Goal: Task Accomplishment & Management: Complete application form

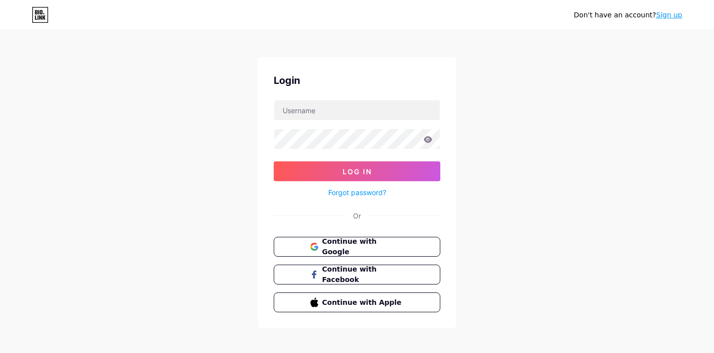
scroll to position [6, 0]
click at [671, 14] on link "Sign up" at bounding box center [669, 15] width 26 height 8
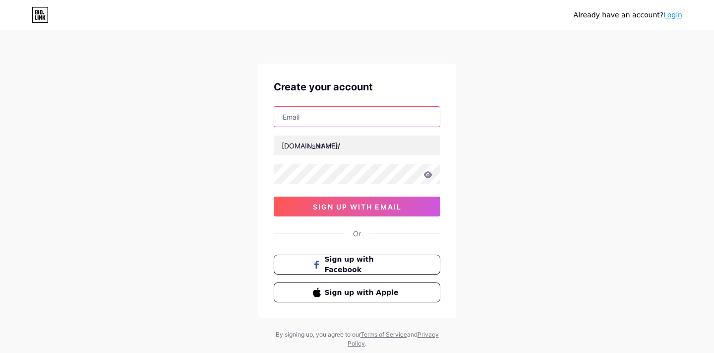
click at [351, 117] on input "text" at bounding box center [357, 117] width 166 height 20
type input "[EMAIL_ADDRESS][DOMAIN_NAME]"
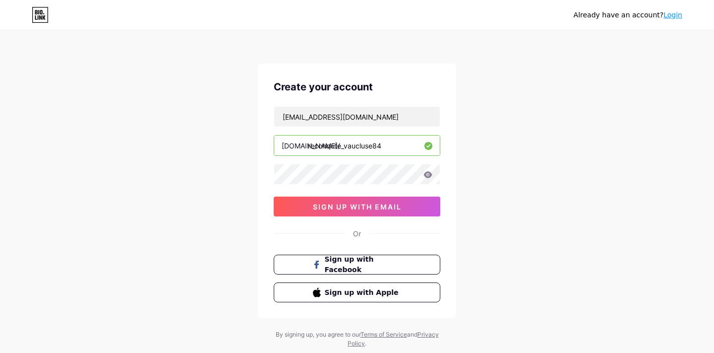
type input "reconqute_vaucluse84"
click at [355, 204] on span "sign up with email" at bounding box center [357, 206] width 89 height 8
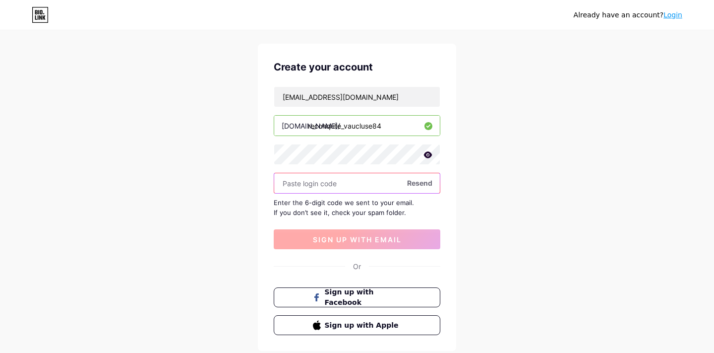
scroll to position [21, 0]
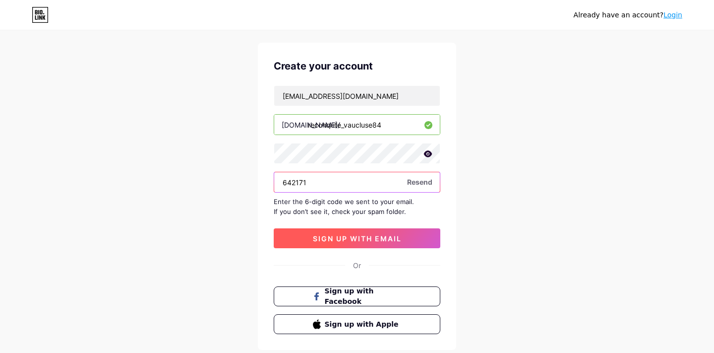
type input "642171"
click at [339, 236] on span "sign up with email" at bounding box center [357, 238] width 89 height 8
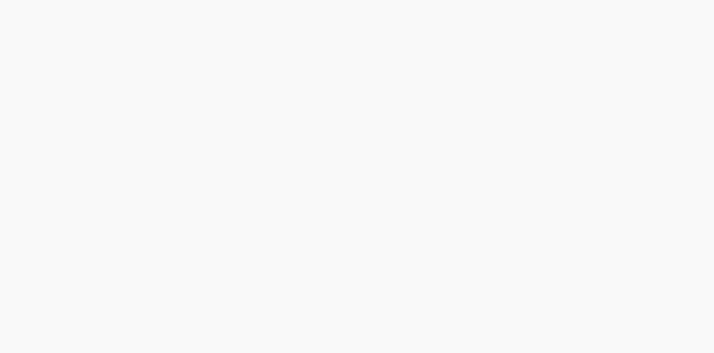
scroll to position [0, 0]
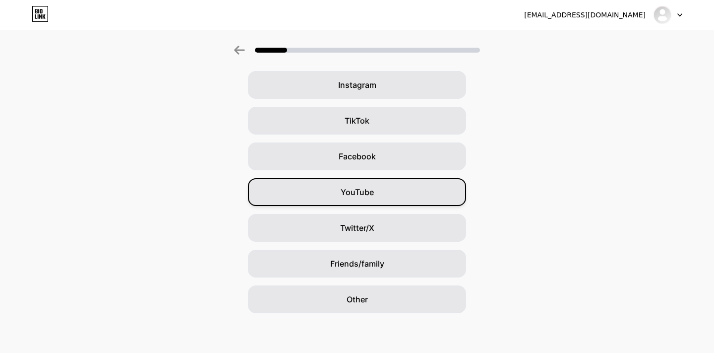
scroll to position [75, 0]
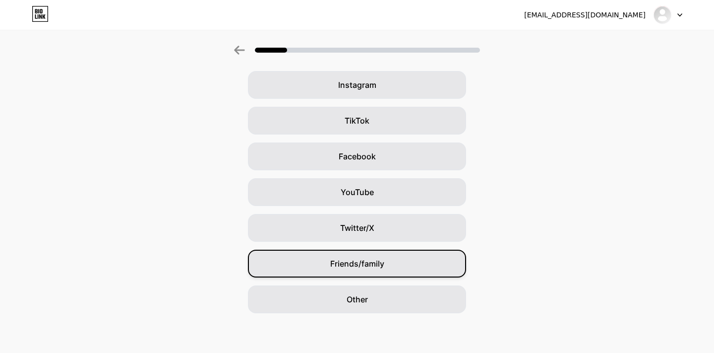
click at [348, 256] on div "Friends/family" at bounding box center [357, 264] width 218 height 28
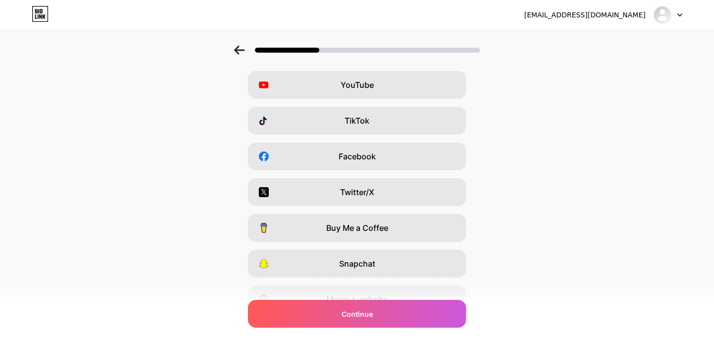
scroll to position [0, 0]
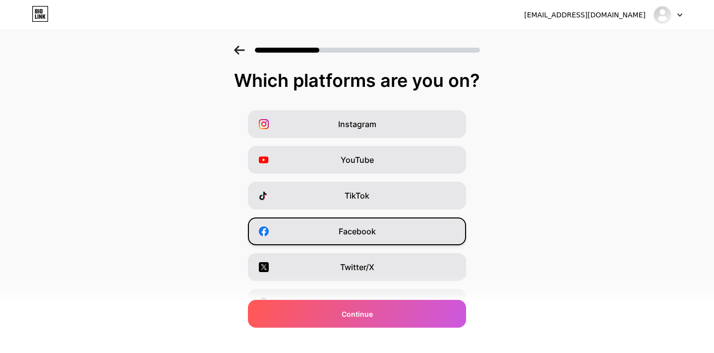
click at [343, 233] on span "Facebook" at bounding box center [357, 231] width 37 height 12
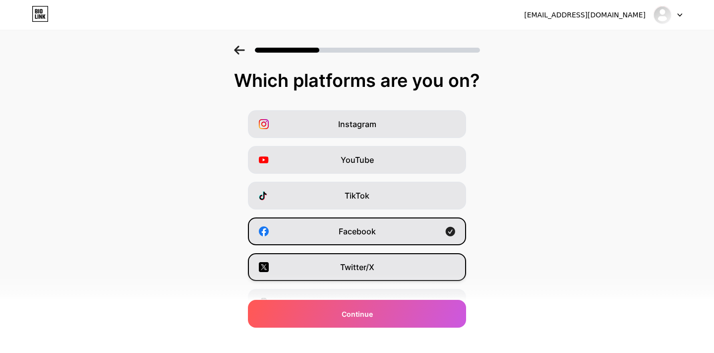
click at [336, 267] on div "Twitter/X" at bounding box center [357, 267] width 218 height 28
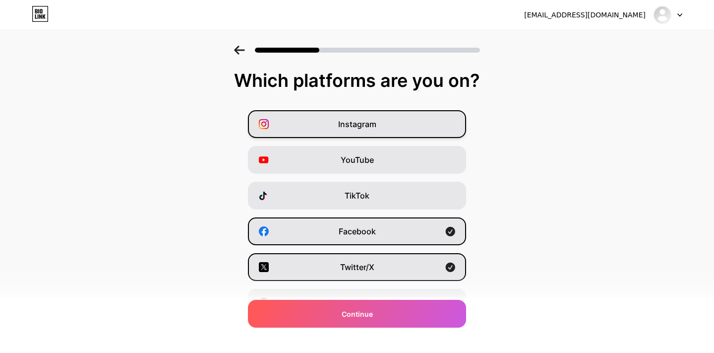
click at [362, 126] on span "Instagram" at bounding box center [357, 124] width 38 height 12
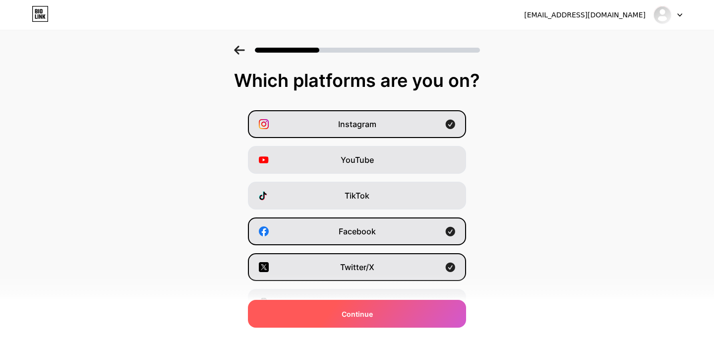
click at [337, 306] on div "Continue" at bounding box center [357, 314] width 218 height 28
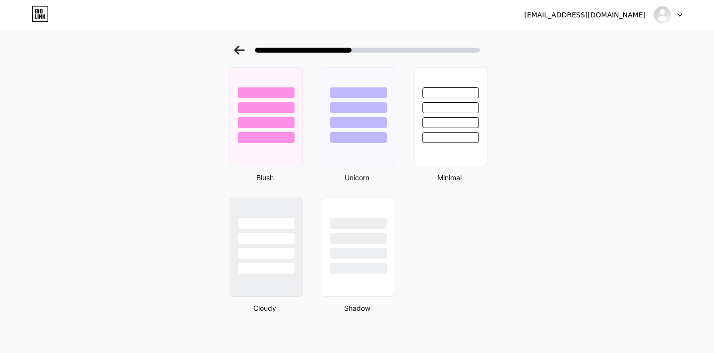
scroll to position [810, 0]
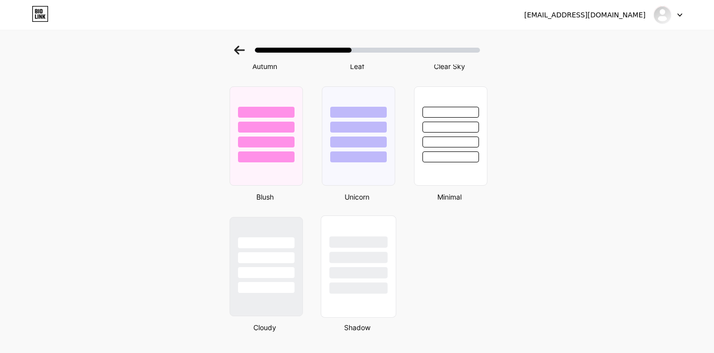
click at [353, 273] on div at bounding box center [358, 272] width 58 height 11
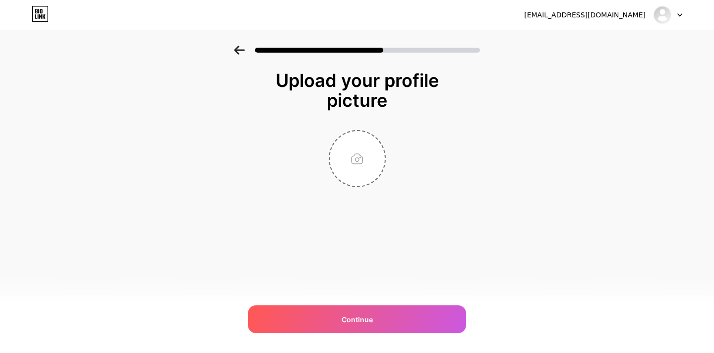
scroll to position [0, 0]
click at [357, 169] on input "file" at bounding box center [357, 158] width 55 height 55
click at [355, 160] on input "file" at bounding box center [357, 158] width 55 height 55
click at [372, 151] on input "file" at bounding box center [357, 158] width 55 height 55
click at [344, 172] on input "file" at bounding box center [357, 158] width 55 height 55
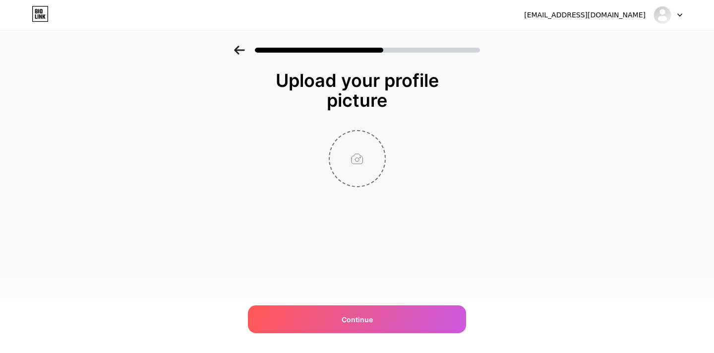
click at [364, 141] on input "file" at bounding box center [357, 158] width 55 height 55
click at [354, 162] on input "file" at bounding box center [357, 158] width 55 height 55
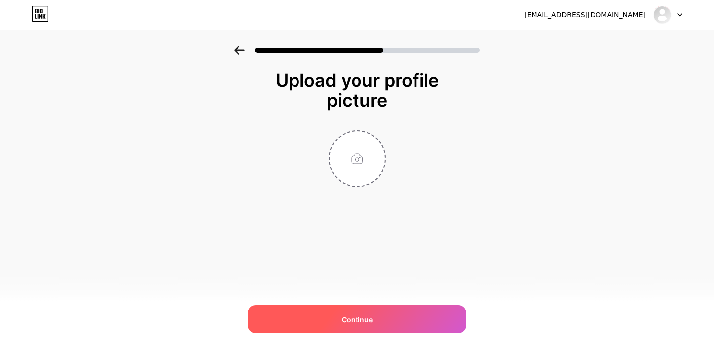
click at [346, 317] on span "Continue" at bounding box center [357, 319] width 31 height 10
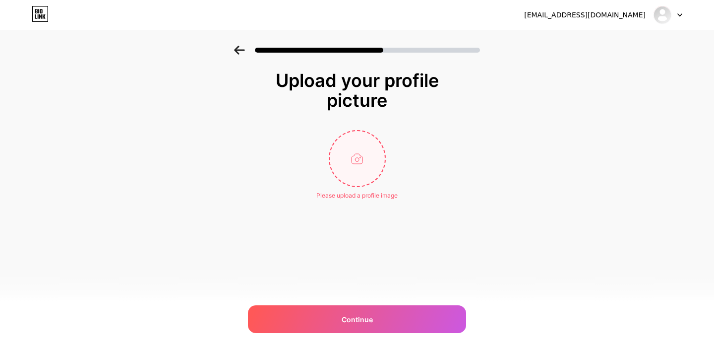
click at [349, 161] on input "file" at bounding box center [357, 158] width 55 height 55
click at [350, 172] on input "file" at bounding box center [357, 158] width 55 height 55
click at [352, 164] on input "file" at bounding box center [357, 158] width 55 height 55
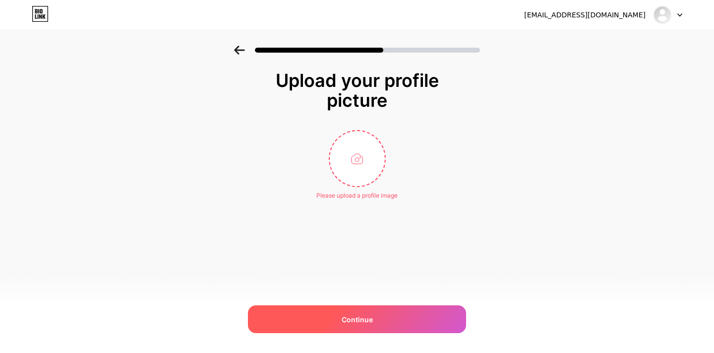
click at [369, 320] on span "Continue" at bounding box center [357, 319] width 31 height 10
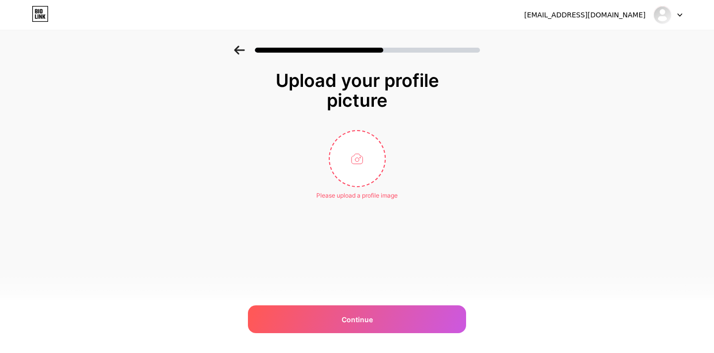
click at [232, 52] on div at bounding box center [357, 47] width 714 height 35
click at [237, 52] on icon at bounding box center [239, 50] width 10 height 9
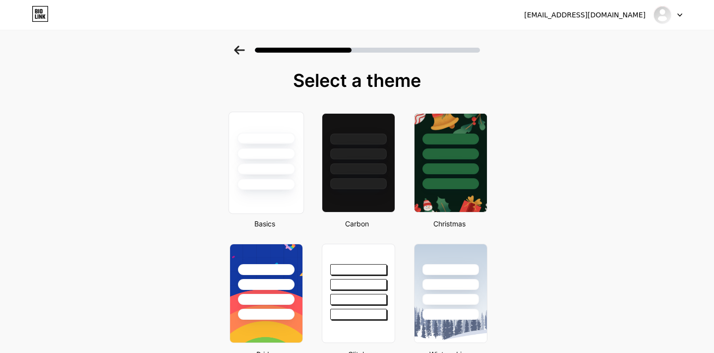
click at [250, 168] on div at bounding box center [266, 168] width 58 height 11
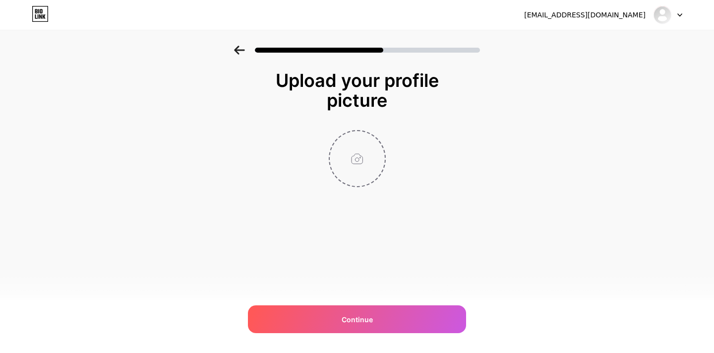
click at [352, 160] on input "file" at bounding box center [357, 158] width 55 height 55
click at [357, 160] on input "file" at bounding box center [357, 158] width 55 height 55
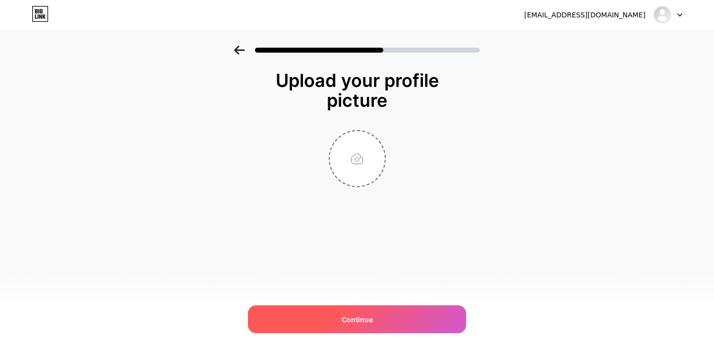
click at [356, 316] on span "Continue" at bounding box center [357, 319] width 31 height 10
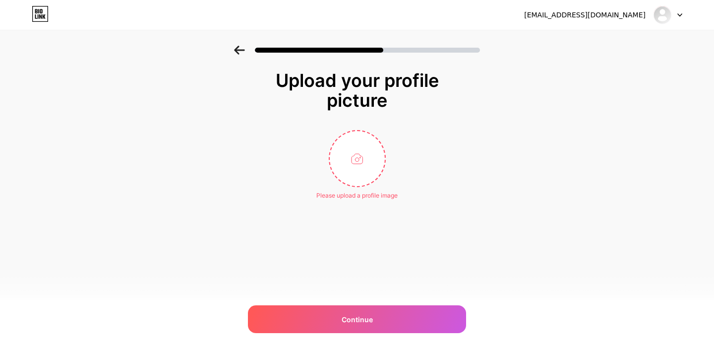
click at [588, 56] on div at bounding box center [357, 47] width 714 height 35
click at [680, 12] on div at bounding box center [668, 15] width 29 height 18
click at [401, 77] on div "Upload your profile picture" at bounding box center [357, 90] width 189 height 40
click at [334, 113] on div "Upload your profile picture Please upload a profile image Continue" at bounding box center [357, 134] width 198 height 129
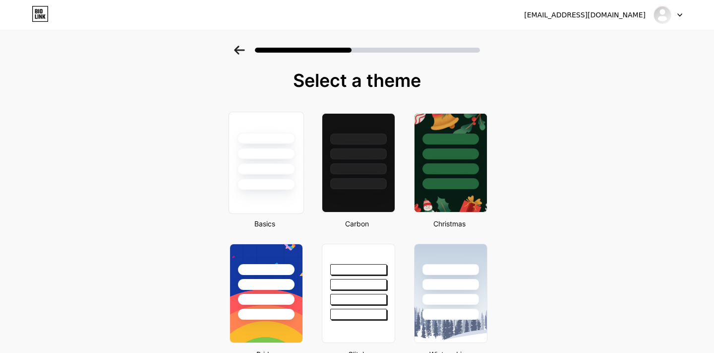
click at [266, 170] on div at bounding box center [266, 168] width 58 height 11
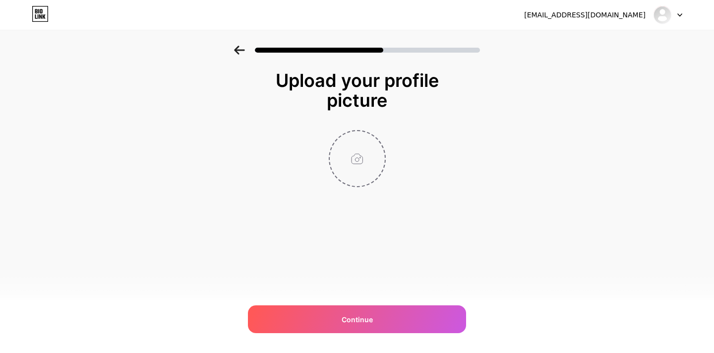
click at [351, 162] on input "file" at bounding box center [357, 158] width 55 height 55
click at [370, 159] on input "file" at bounding box center [357, 158] width 55 height 55
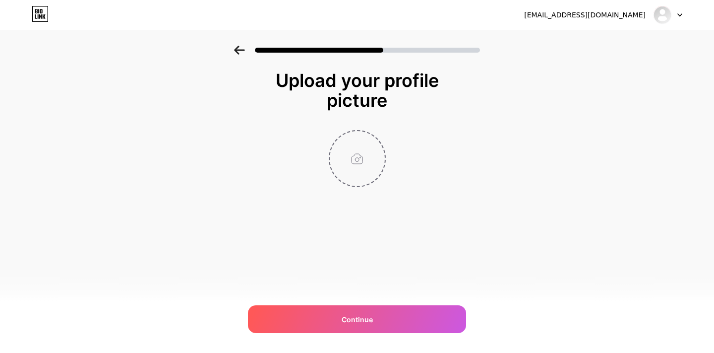
click at [370, 159] on input "file" at bounding box center [357, 158] width 55 height 55
click at [347, 166] on input "file" at bounding box center [357, 158] width 55 height 55
click at [346, 157] on input "file" at bounding box center [357, 158] width 55 height 55
